Goal: Check status: Check status

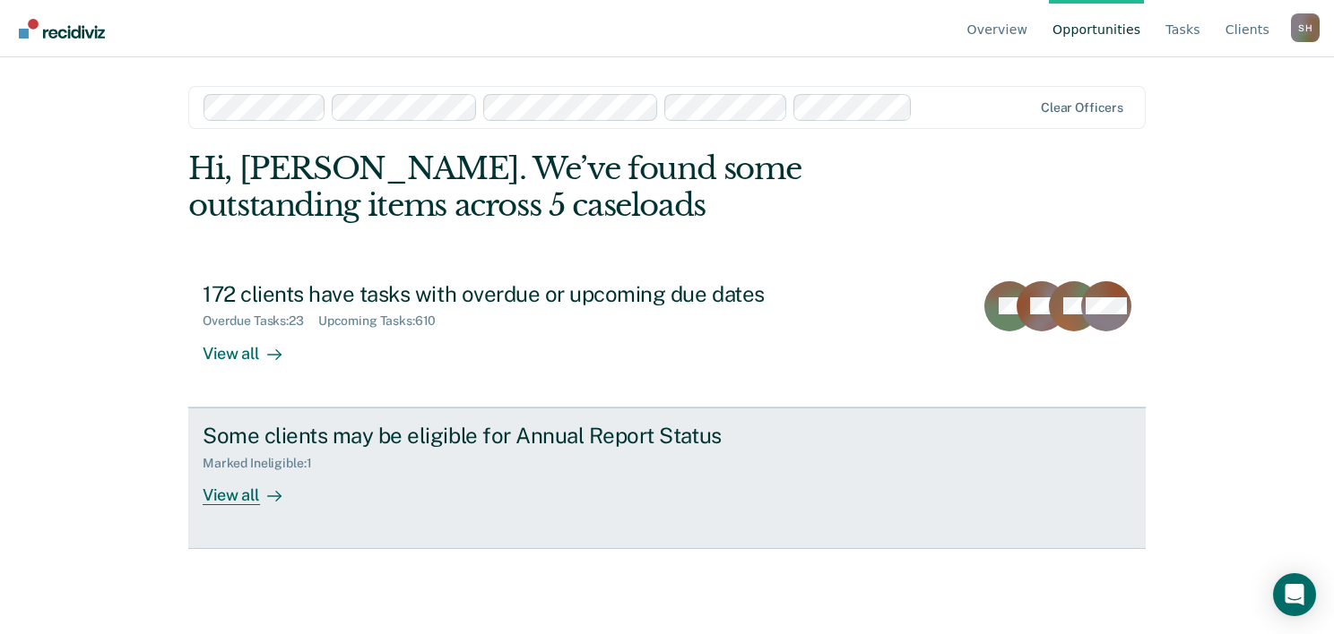
click at [252, 488] on div "View all" at bounding box center [253, 487] width 100 height 35
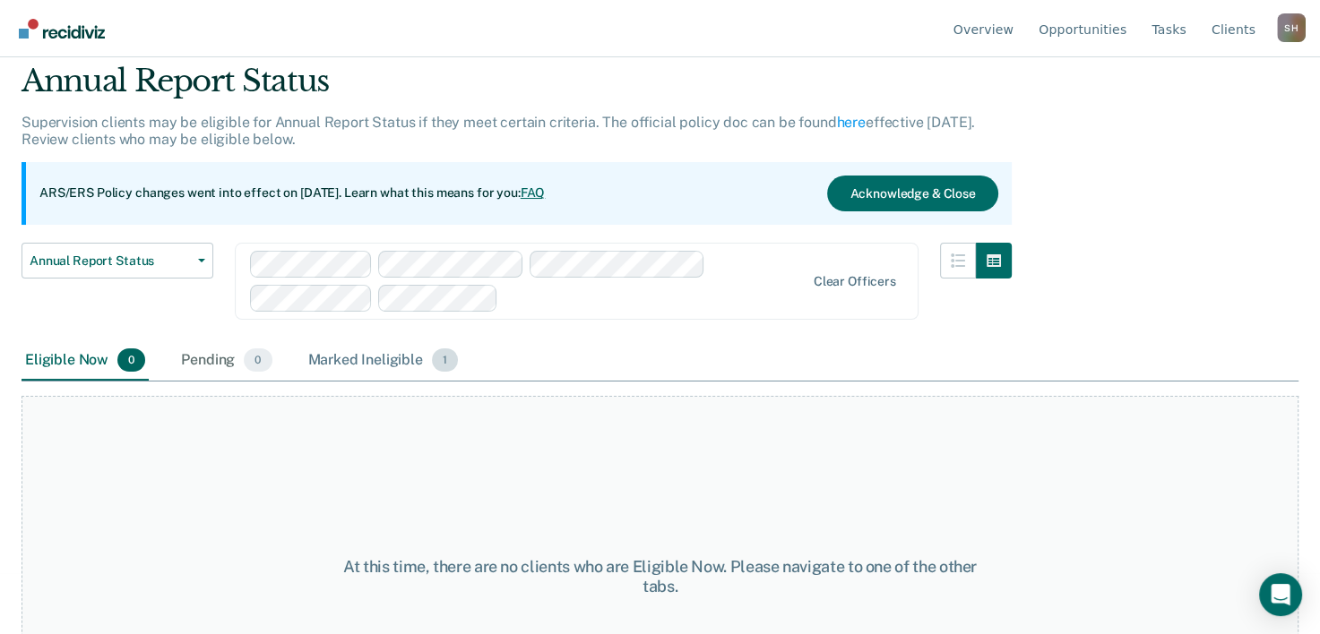
scroll to position [90, 0]
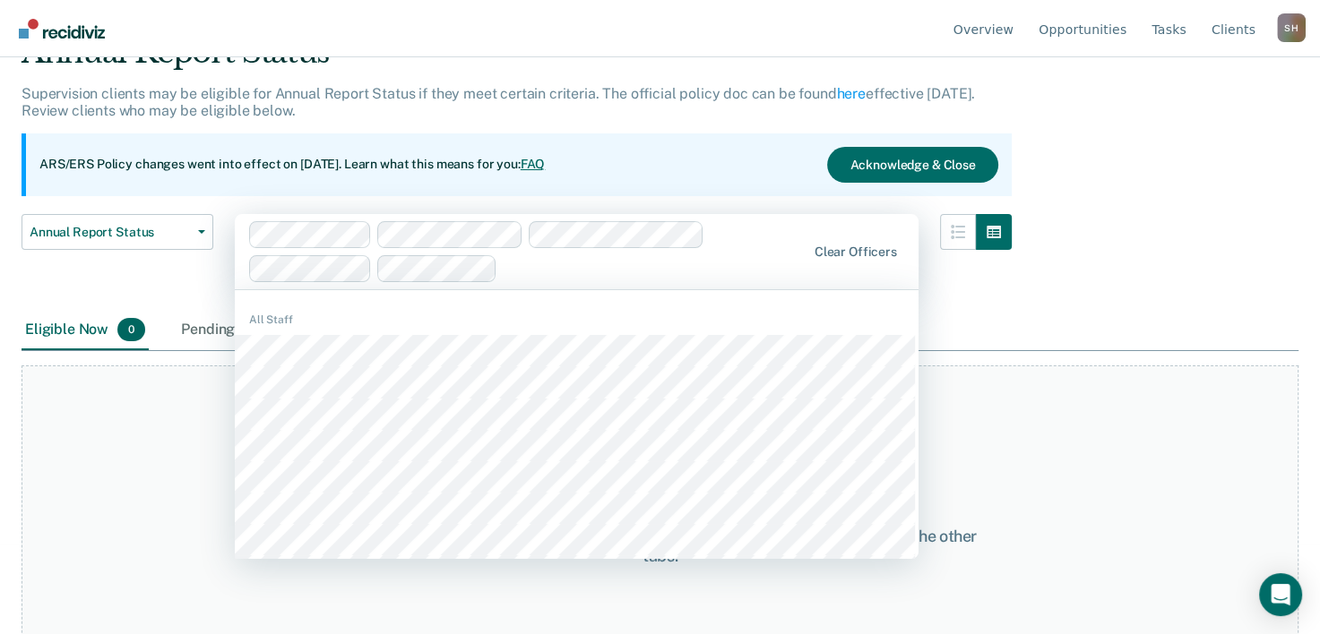
click at [162, 265] on div "Annual Report Status Early Release from Supervision Annual Report Status" at bounding box center [118, 262] width 192 height 97
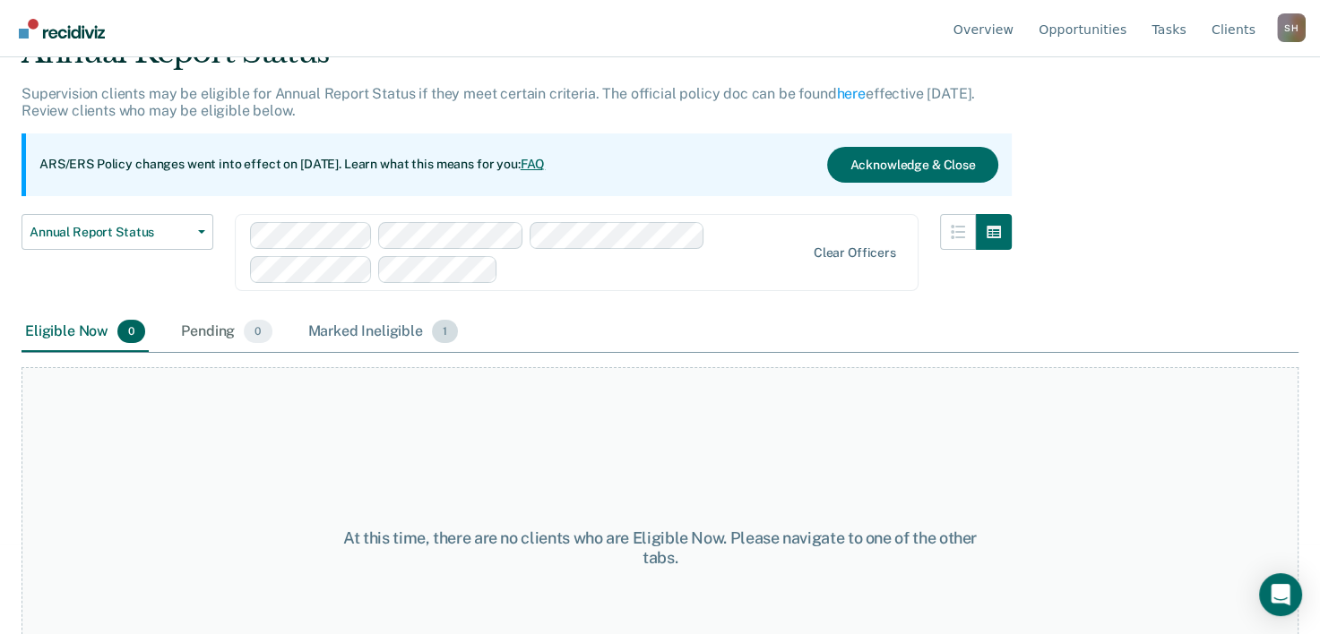
click at [391, 333] on div "Marked Ineligible 1" at bounding box center [384, 332] width 158 height 39
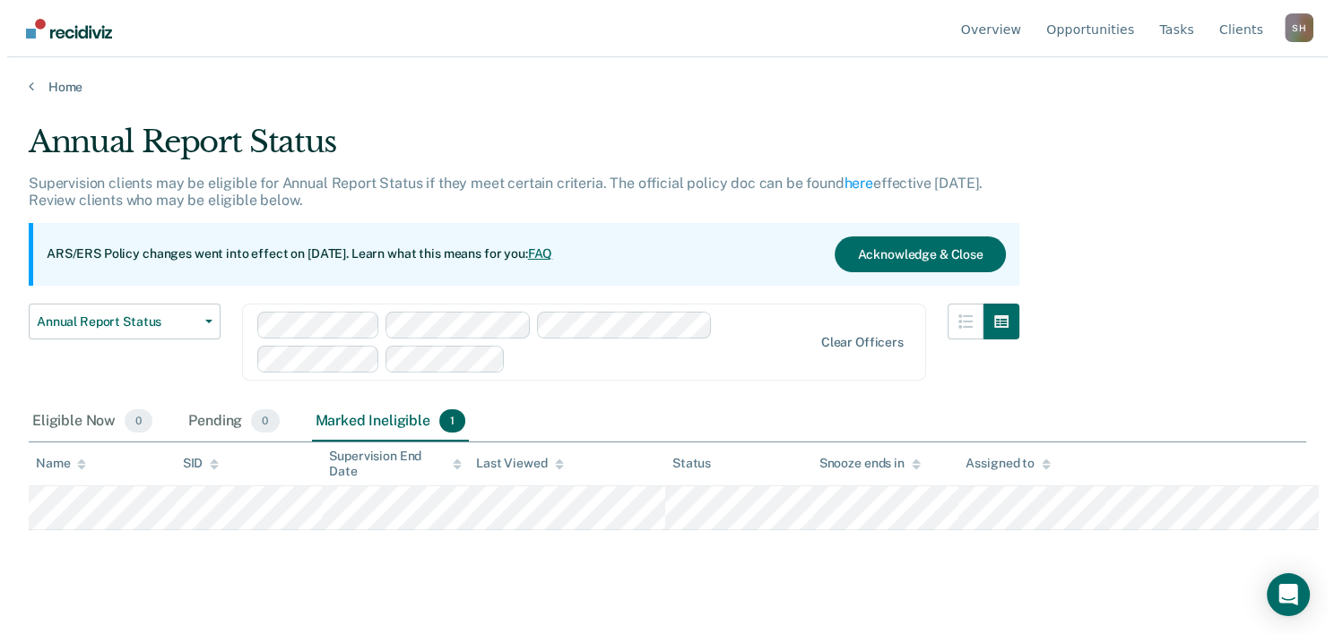
scroll to position [0, 0]
